Goal: Task Accomplishment & Management: Use online tool/utility

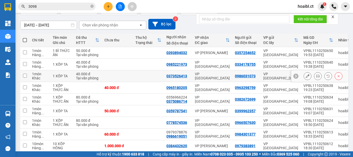
scroll to position [52, 0]
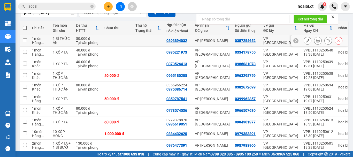
click at [33, 42] on div "Hàng ..." at bounding box center [39, 43] width 15 height 4
checkbox input "true"
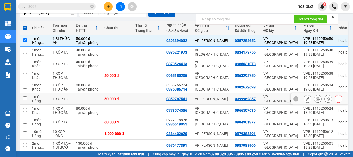
click at [42, 99] on span "..." at bounding box center [42, 101] width 3 height 4
checkbox input "true"
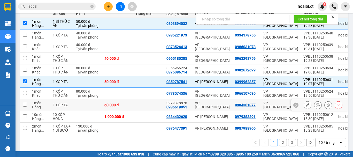
scroll to position [77, 0]
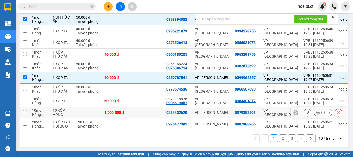
click at [50, 108] on td "10 XỐP HỒNG" at bounding box center [61, 113] width 23 height 12
checkbox input "true"
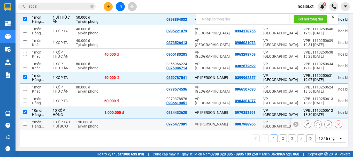
click at [53, 121] on div "1 XỐP TA + 1 BÌ BƯỞI" at bounding box center [62, 124] width 18 height 8
click at [24, 122] on input "checkbox" at bounding box center [25, 124] width 4 height 4
checkbox input "true"
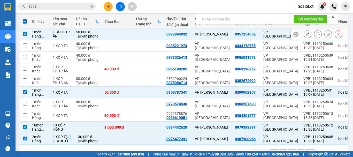
scroll to position [0, 0]
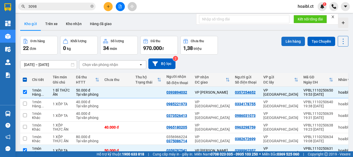
click at [290, 41] on button "Lên hàng" at bounding box center [293, 41] width 24 height 9
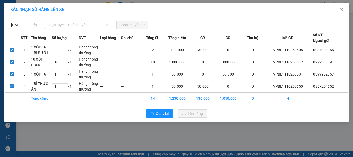
click at [62, 25] on span "Chọn tuyến - nhóm tuyến" at bounding box center [78, 25] width 62 height 8
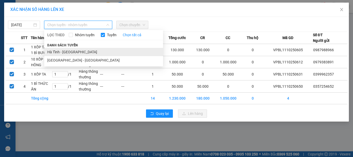
click at [66, 51] on li "Hà Tĩnh - [GEOGRAPHIC_DATA]" at bounding box center [103, 52] width 119 height 8
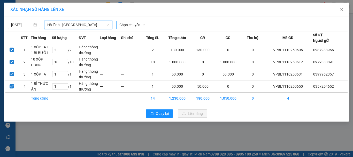
click at [138, 25] on span "Chọn chuyến" at bounding box center [132, 25] width 26 height 8
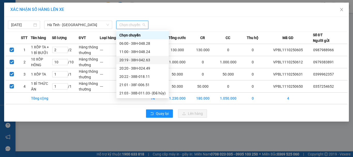
click at [138, 59] on div "20:19 - 38H-042.63" at bounding box center [142, 60] width 46 height 6
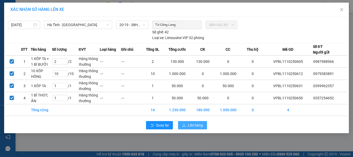
click at [186, 125] on icon "upload" at bounding box center [184, 125] width 4 height 4
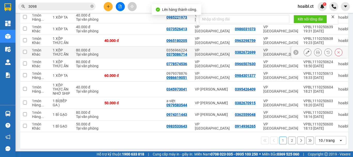
scroll to position [77, 0]
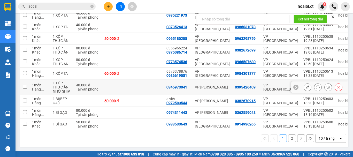
click at [30, 87] on td "1 món Hàng ..." at bounding box center [39, 87] width 21 height 16
checkbox input "true"
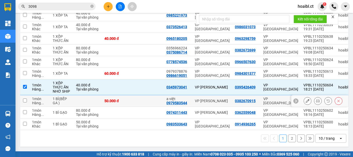
click at [30, 100] on td "1 món Hàng ..." at bounding box center [39, 101] width 21 height 12
checkbox input "true"
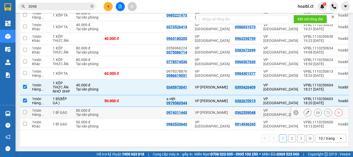
click at [34, 111] on div "1 món" at bounding box center [39, 110] width 15 height 4
checkbox input "true"
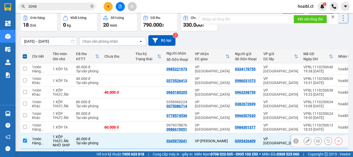
scroll to position [0, 0]
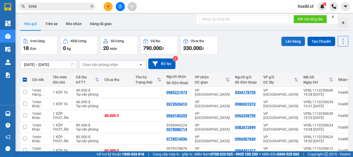
click at [284, 41] on button "Lên hàng" at bounding box center [293, 41] width 24 height 9
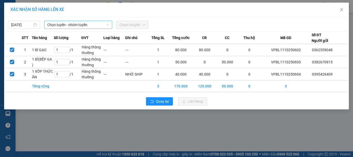
click at [70, 26] on span "Chọn tuyến - nhóm tuyến" at bounding box center [78, 25] width 62 height 8
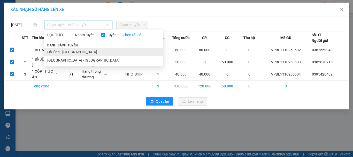
click at [85, 51] on li "Hà Tĩnh - [GEOGRAPHIC_DATA]" at bounding box center [103, 52] width 119 height 8
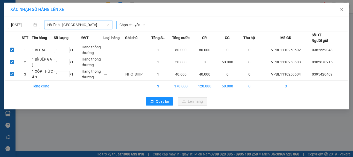
click at [131, 25] on span "Chọn chuyến" at bounding box center [132, 25] width 26 height 8
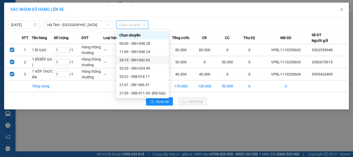
click at [146, 59] on div "20:19 - 38H-042.63" at bounding box center [142, 60] width 46 height 6
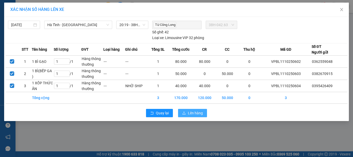
click at [191, 112] on span "Lên hàng" at bounding box center [195, 113] width 15 height 6
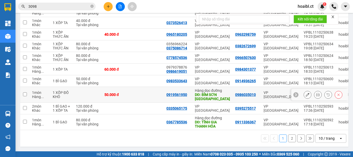
scroll to position [83, 0]
click at [288, 138] on button "2" at bounding box center [292, 138] width 8 height 8
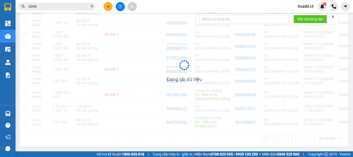
scroll to position [24, 0]
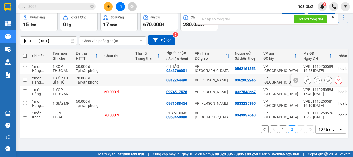
click at [31, 79] on td "2 món Hàng ..." at bounding box center [39, 80] width 21 height 12
checkbox input "true"
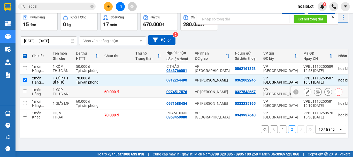
click at [33, 92] on div "Hàng ..." at bounding box center [39, 94] width 15 height 4
checkbox input "true"
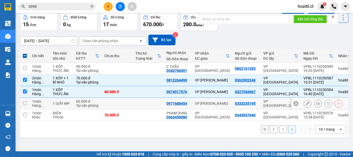
click at [39, 103] on div "Hàng ..." at bounding box center [39, 105] width 15 height 4
checkbox input "true"
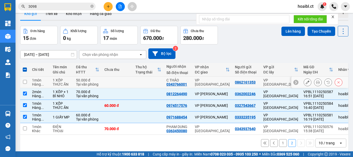
scroll to position [0, 0]
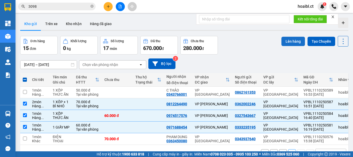
click at [288, 41] on button "Lên hàng" at bounding box center [293, 41] width 24 height 9
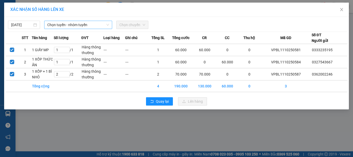
click at [89, 26] on span "Chọn tuyến - nhóm tuyến" at bounding box center [78, 25] width 62 height 8
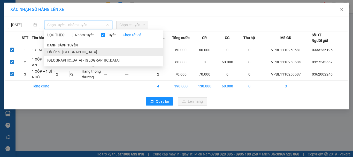
click at [73, 53] on li "Hà Tĩnh - [GEOGRAPHIC_DATA]" at bounding box center [103, 52] width 119 height 8
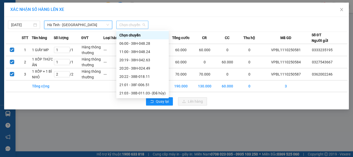
click at [131, 27] on span "Chọn chuyến" at bounding box center [132, 25] width 26 height 8
click at [140, 59] on div "20:19 - 38H-042.63" at bounding box center [142, 60] width 46 height 6
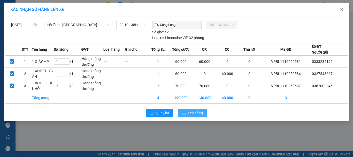
click at [191, 113] on span "Lên hàng" at bounding box center [195, 113] width 15 height 6
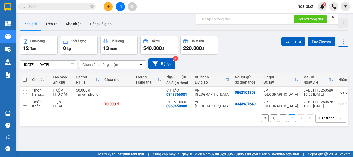
click at [279, 120] on button "1" at bounding box center [283, 118] width 8 height 8
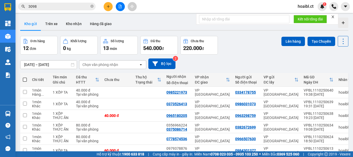
click at [25, 79] on span at bounding box center [25, 79] width 4 height 4
click at [25, 77] on input "checkbox" at bounding box center [25, 77] width 0 height 0
checkbox input "true"
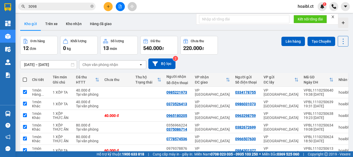
checkbox input "true"
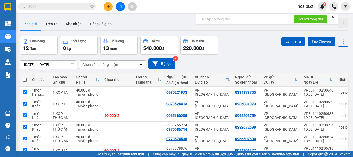
checkbox input "true"
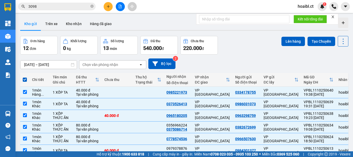
scroll to position [77, 0]
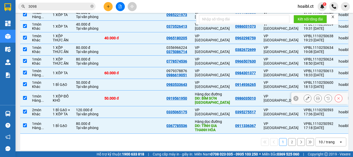
click at [40, 99] on div "Hàng ..." at bounding box center [39, 100] width 15 height 4
checkbox input "false"
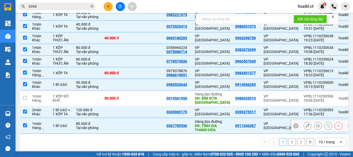
click at [33, 127] on div "Hàng ..." at bounding box center [39, 128] width 15 height 4
checkbox input "false"
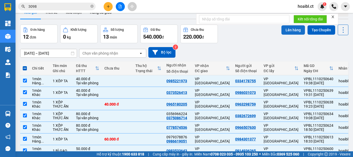
scroll to position [0, 0]
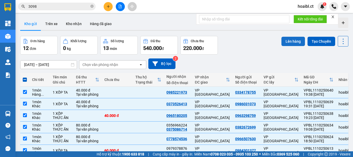
click at [289, 41] on button "Lên hàng" at bounding box center [293, 41] width 24 height 9
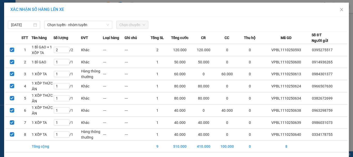
click at [67, 29] on div "[DATE] Chọn tuyến - nhóm tuyến Chọn chuyến STT Tên hàng Số lượng ĐVT Loại hàng …" at bounding box center [176, 93] width 345 height 153
click at [66, 27] on span "Chọn tuyến - nhóm tuyến" at bounding box center [78, 25] width 62 height 8
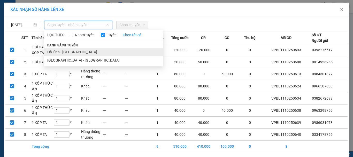
click at [66, 49] on li "Hà Tĩnh - [GEOGRAPHIC_DATA]" at bounding box center [103, 52] width 119 height 8
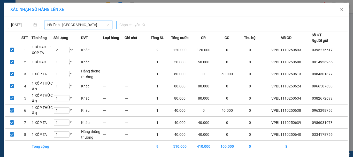
click at [123, 22] on span "Chọn chuyến" at bounding box center [132, 25] width 26 height 8
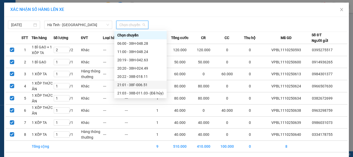
click at [135, 85] on div "21:01 - 38F-006.51" at bounding box center [140, 85] width 46 height 6
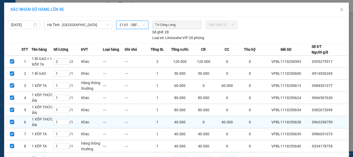
scroll to position [30, 0]
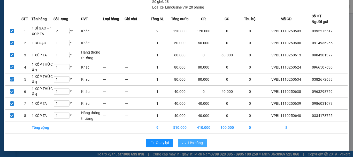
click at [184, 143] on button "Lên hàng" at bounding box center [192, 142] width 29 height 8
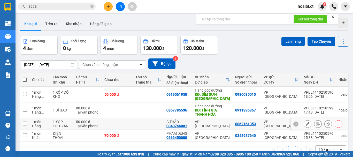
click at [23, 121] on td at bounding box center [24, 124] width 9 height 12
checkbox input "true"
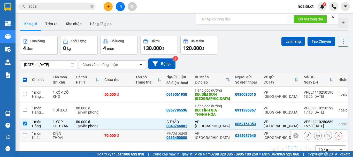
click at [25, 137] on input "checkbox" at bounding box center [25, 135] width 4 height 4
checkbox input "true"
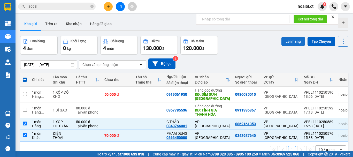
click at [281, 42] on button "Lên hàng" at bounding box center [293, 41] width 24 height 9
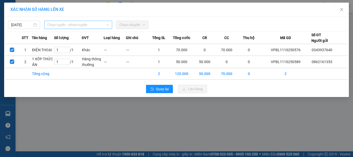
click at [77, 24] on span "Chọn tuyến - nhóm tuyến" at bounding box center [78, 25] width 62 height 8
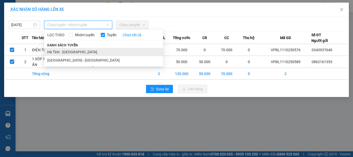
click at [68, 50] on li "Hà Tĩnh - [GEOGRAPHIC_DATA]" at bounding box center [103, 52] width 119 height 8
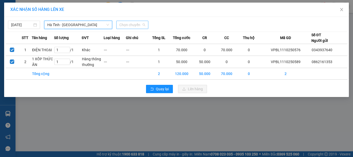
click at [134, 27] on span "Chọn chuyến" at bounding box center [132, 25] width 26 height 8
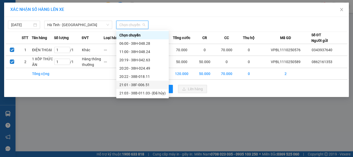
click at [142, 84] on div "21:01 - 38F-006.51" at bounding box center [142, 85] width 46 height 6
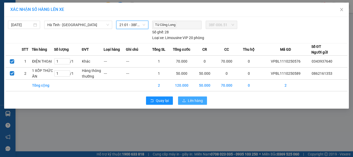
click at [190, 100] on span "Lên hàng" at bounding box center [195, 101] width 15 height 6
